Goal: Task Accomplishment & Management: Use online tool/utility

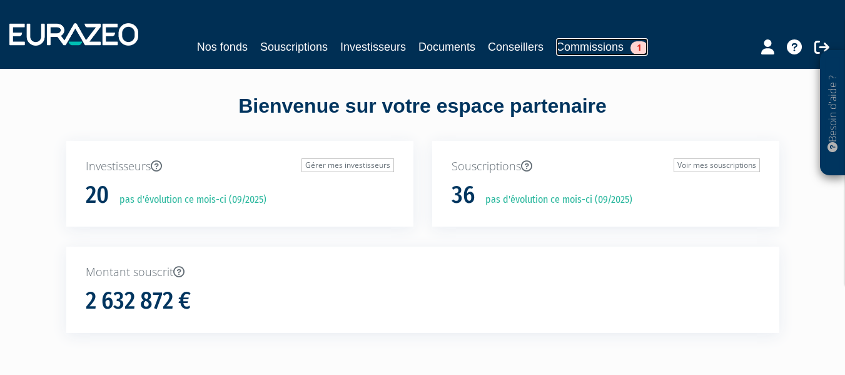
click at [599, 51] on link "Commissions 1" at bounding box center [602, 47] width 92 height 18
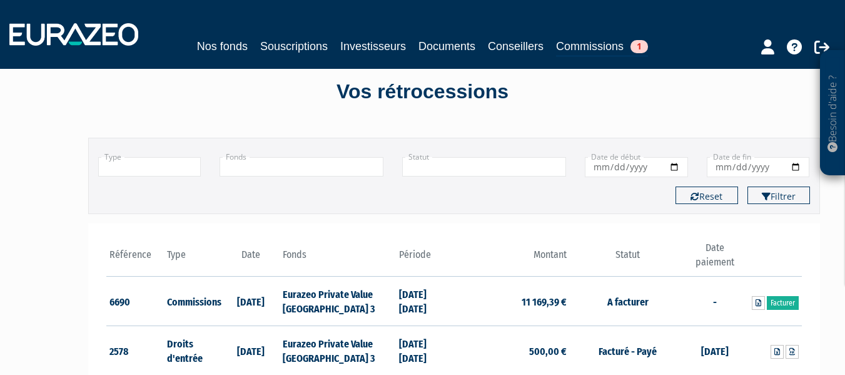
scroll to position [83, 0]
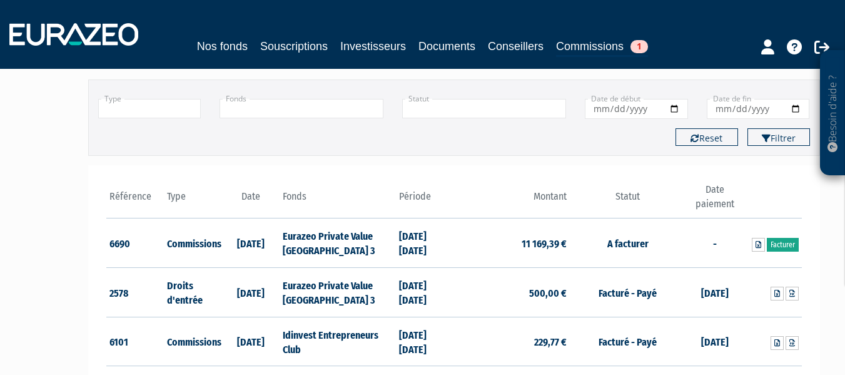
click at [777, 242] on link "Facturer" at bounding box center [783, 245] width 32 height 14
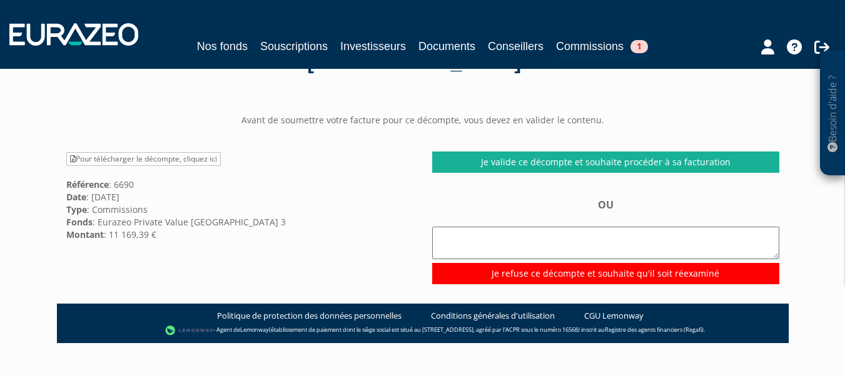
scroll to position [92, 0]
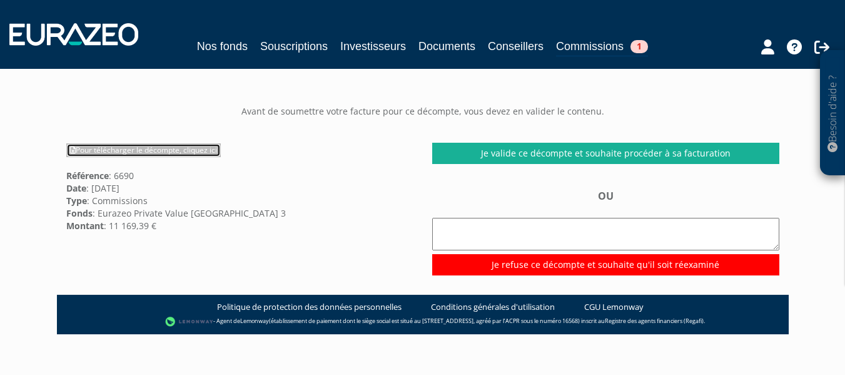
click at [152, 153] on link "Pour télécharger le décompte, cliquez ici" at bounding box center [143, 150] width 154 height 14
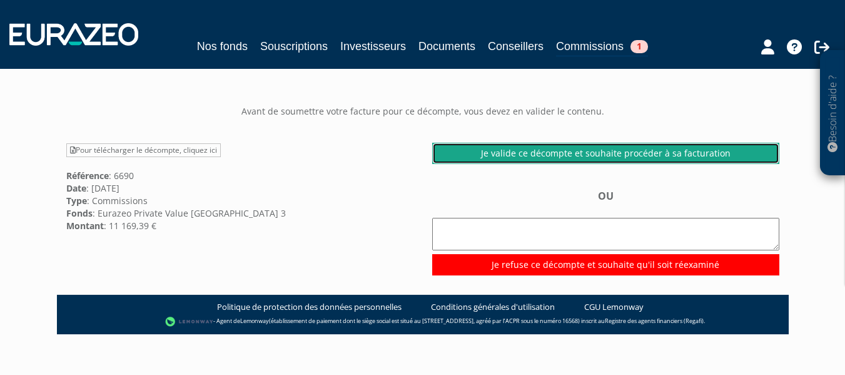
click at [601, 155] on link "Je valide ce décompte et souhaite procéder à sa facturation" at bounding box center [605, 153] width 347 height 21
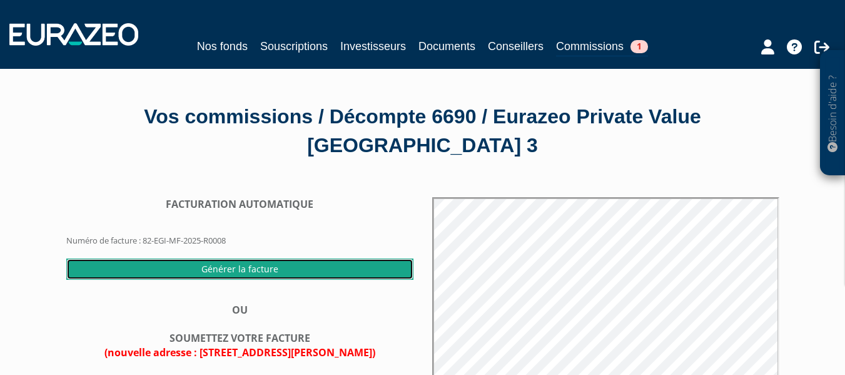
click at [267, 263] on input "Générer la facture" at bounding box center [239, 268] width 347 height 21
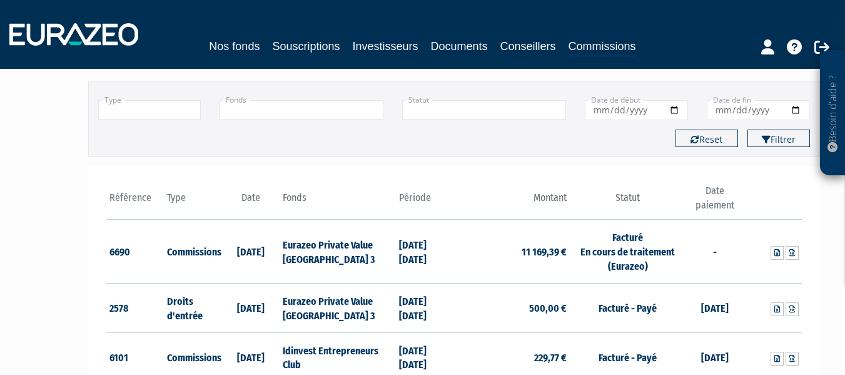
scroll to position [84, 0]
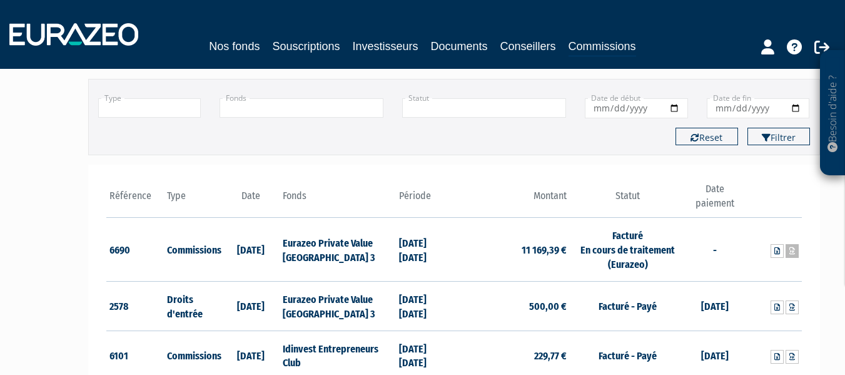
click at [792, 251] on icon at bounding box center [792, 251] width 6 height 8
click at [824, 44] on icon at bounding box center [821, 46] width 15 height 15
